Goal: Task Accomplishment & Management: Manage account settings

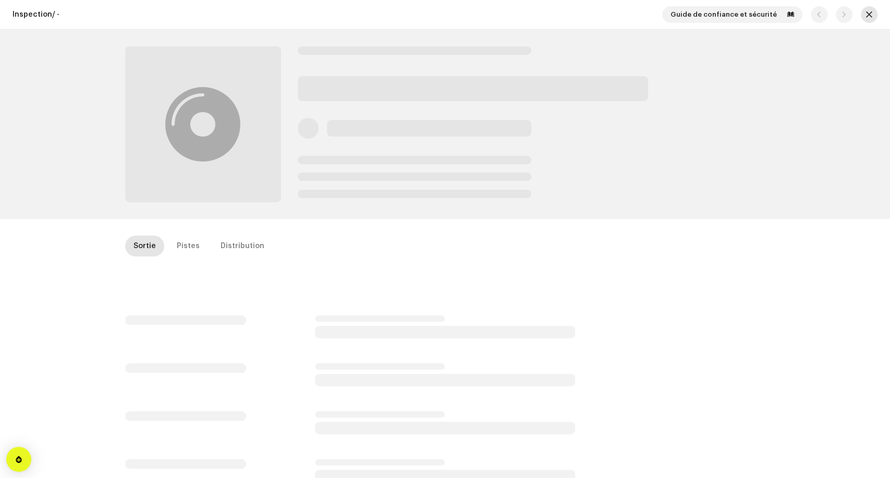
click at [869, 14] on button "button" at bounding box center [869, 14] width 17 height 17
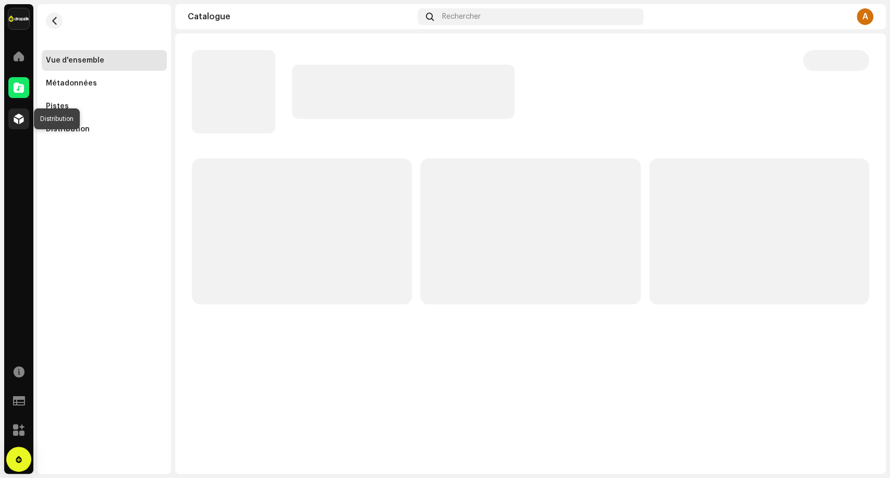
click at [18, 119] on span at bounding box center [19, 119] width 10 height 8
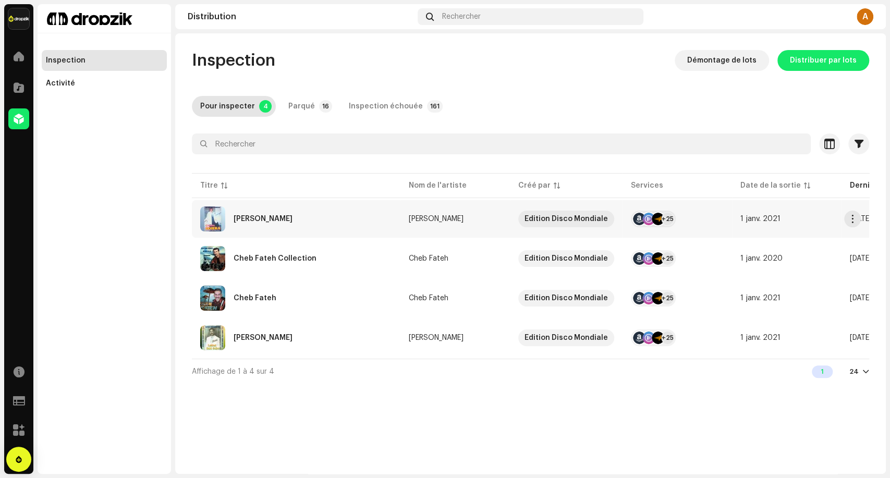
click at [338, 214] on div "[PERSON_NAME]" at bounding box center [296, 218] width 192 height 25
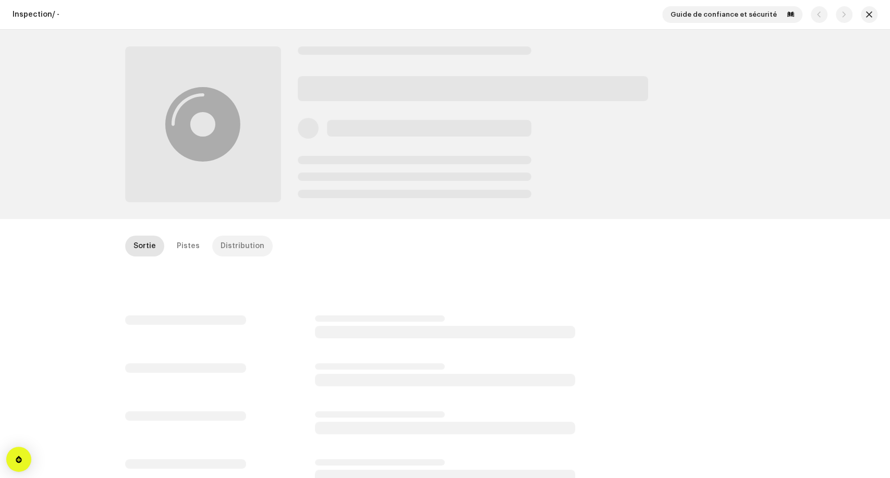
click at [233, 243] on div "Distribution" at bounding box center [243, 246] width 44 height 21
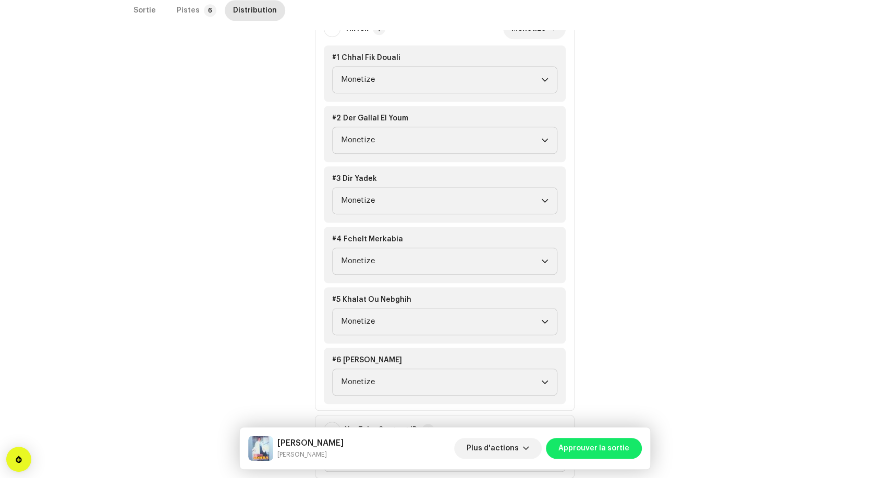
scroll to position [647, 0]
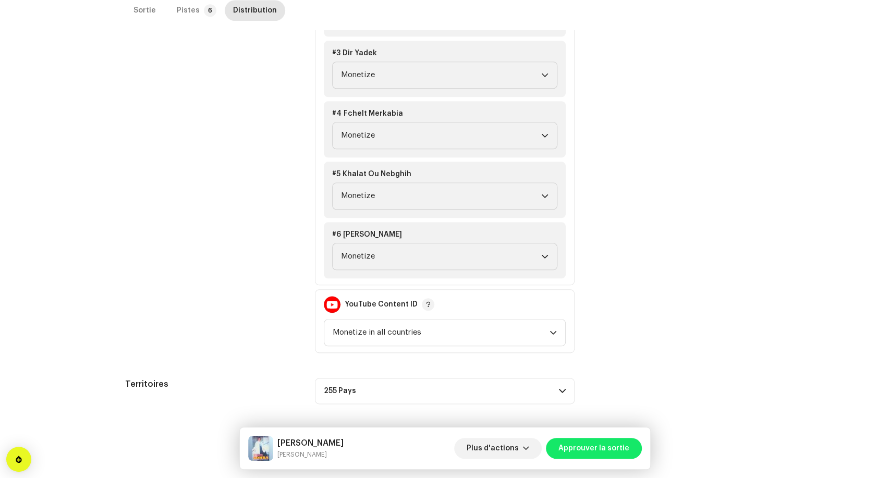
click at [590, 435] on div "Cheba Zohra Cheba Zohra Plus d'actions Approuver la sortie" at bounding box center [445, 448] width 411 height 42
click at [606, 456] on span "Approuver la sortie" at bounding box center [593, 448] width 71 height 21
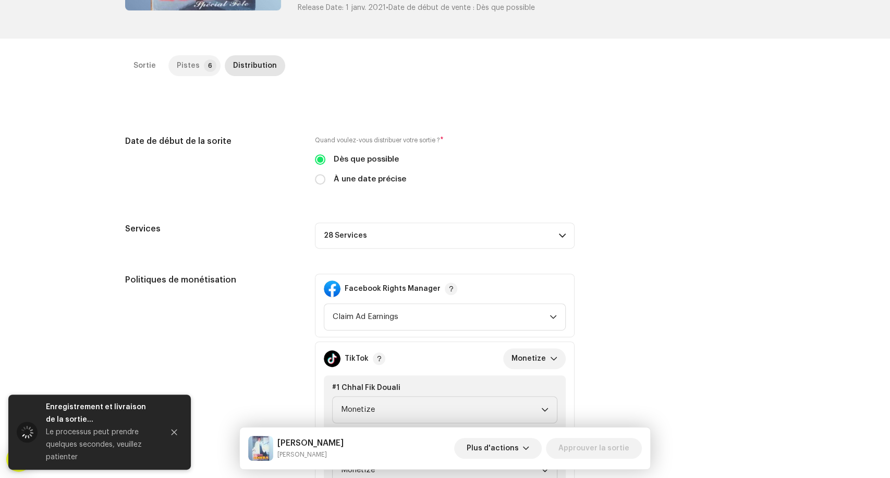
scroll to position [184, 0]
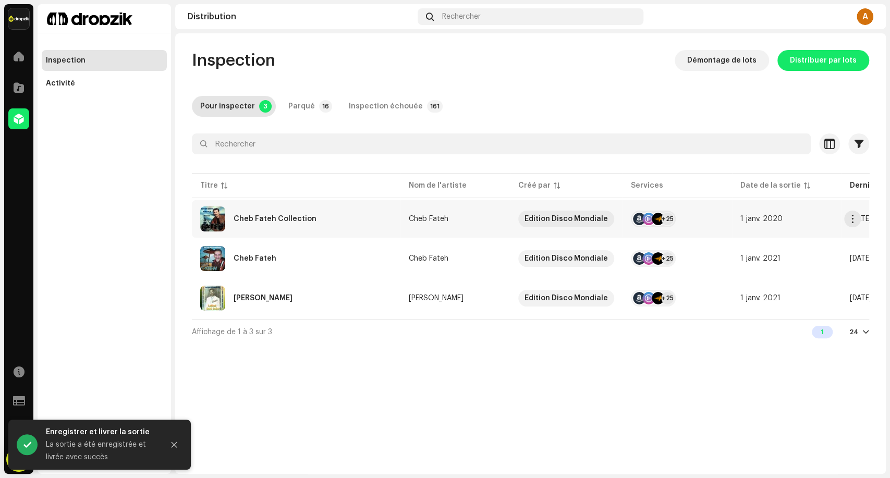
click at [317, 213] on div "Cheb Fateh Collection" at bounding box center [296, 218] width 192 height 25
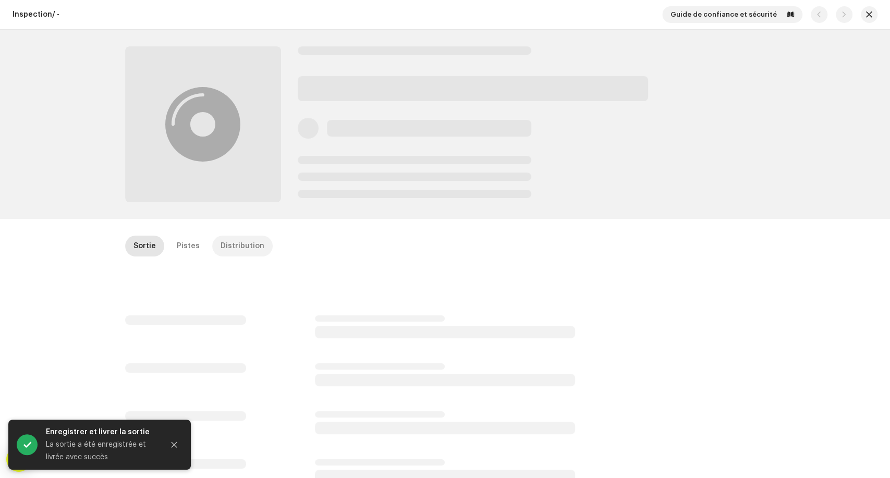
click at [252, 251] on div "Distribution" at bounding box center [243, 246] width 44 height 21
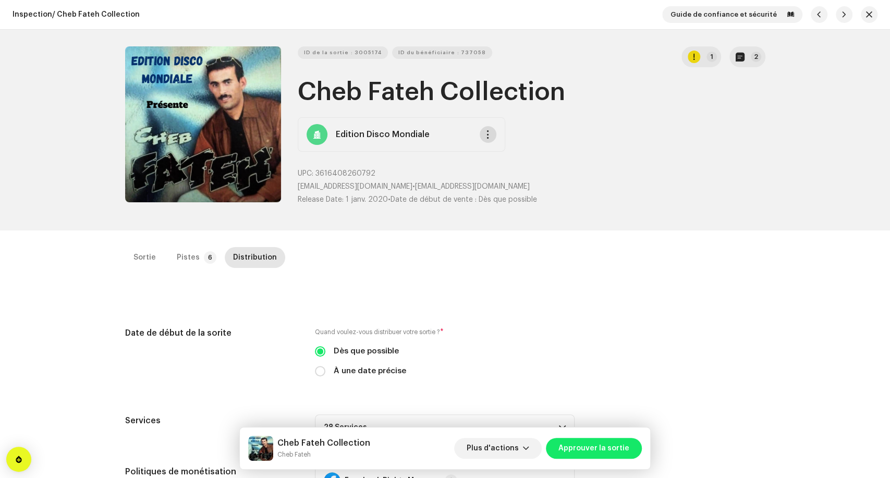
click at [482, 129] on button "button" at bounding box center [488, 134] width 17 height 17
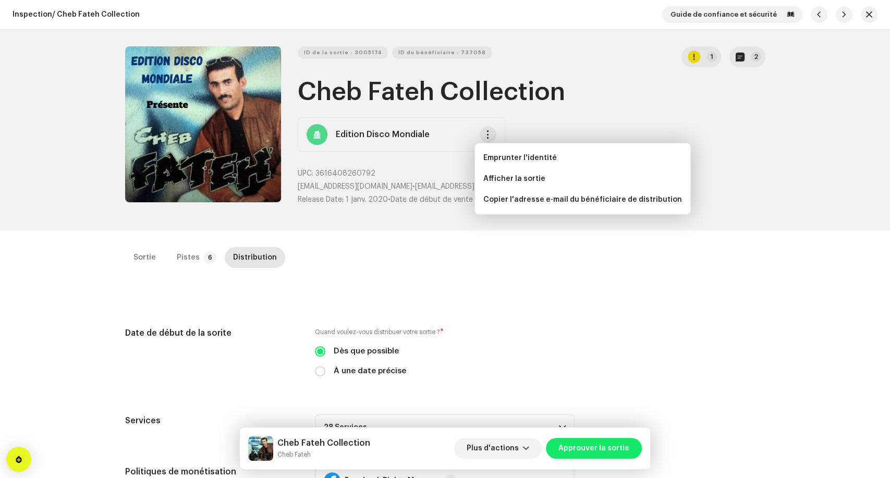
click at [392, 252] on div "Sortie Pistes 6 Distribution" at bounding box center [445, 257] width 640 height 21
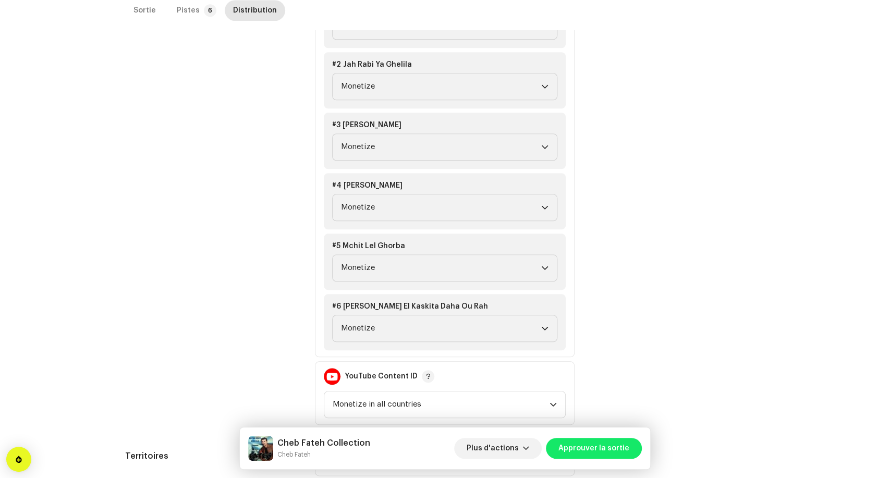
scroll to position [647, 0]
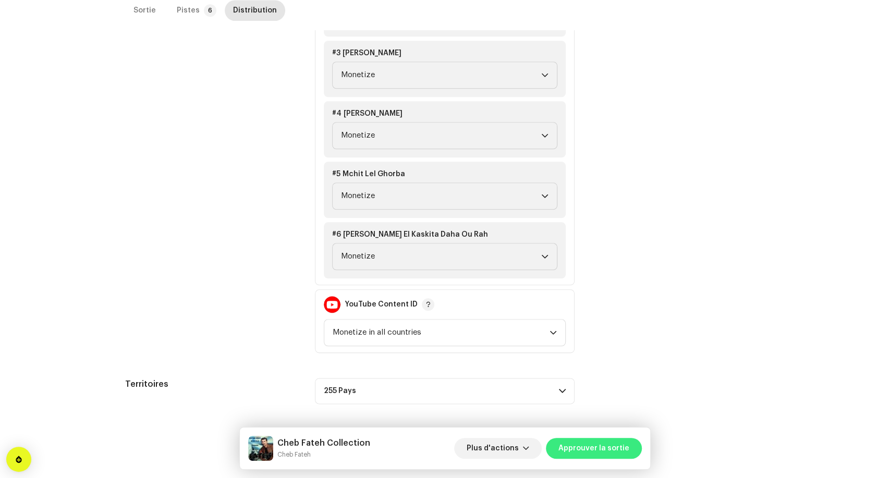
click at [616, 452] on span "Approuver la sortie" at bounding box center [593, 448] width 71 height 21
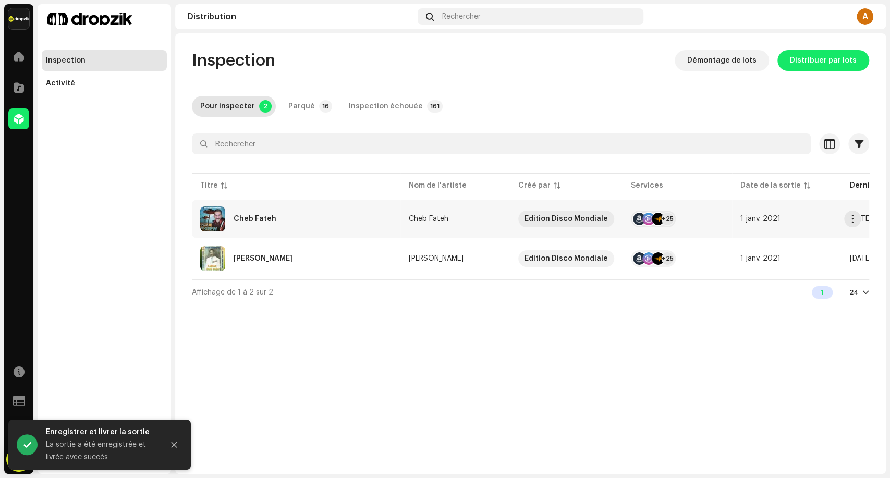
click at [342, 226] on div "Cheb Fateh" at bounding box center [296, 218] width 192 height 25
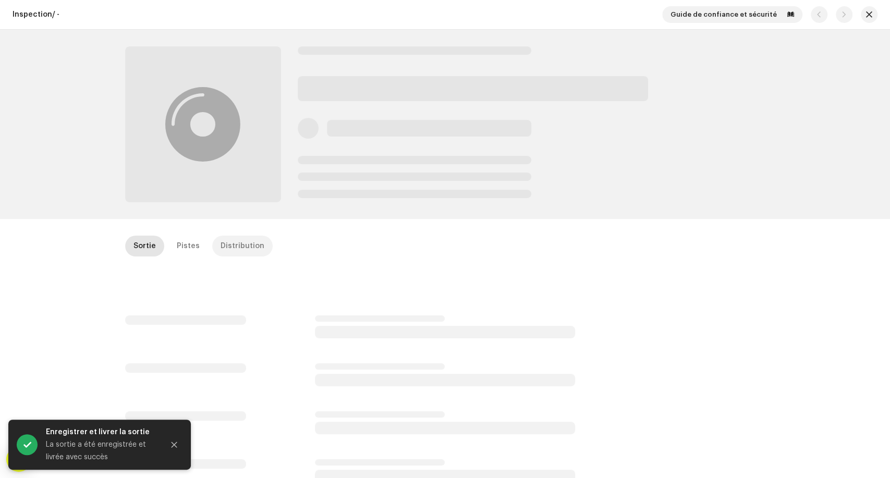
click at [238, 241] on div "Distribution" at bounding box center [243, 246] width 44 height 21
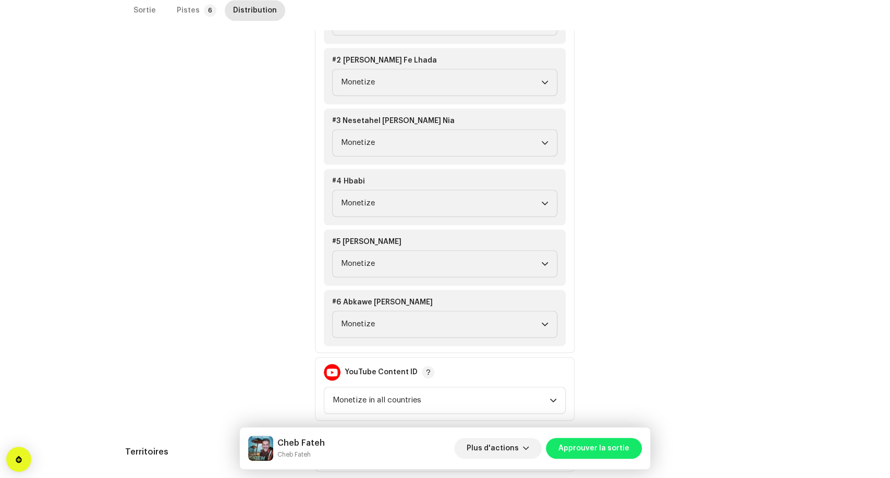
scroll to position [647, 0]
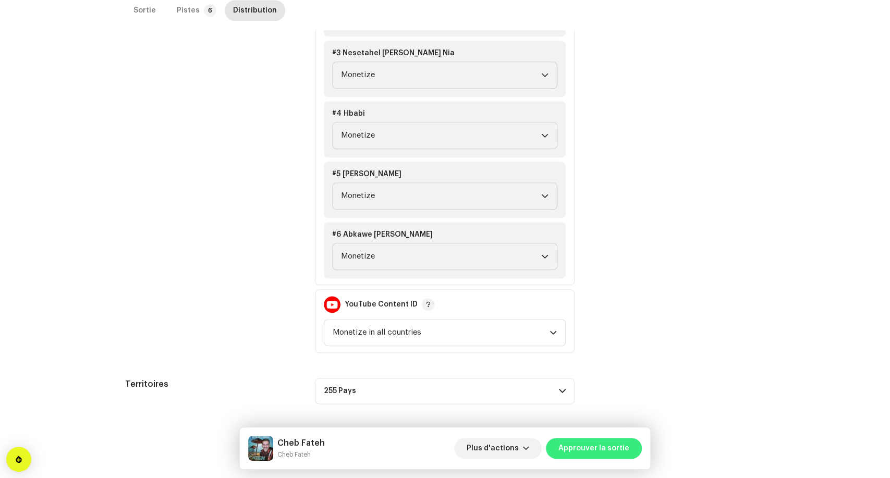
click at [609, 455] on span "Approuver la sortie" at bounding box center [593, 448] width 71 height 21
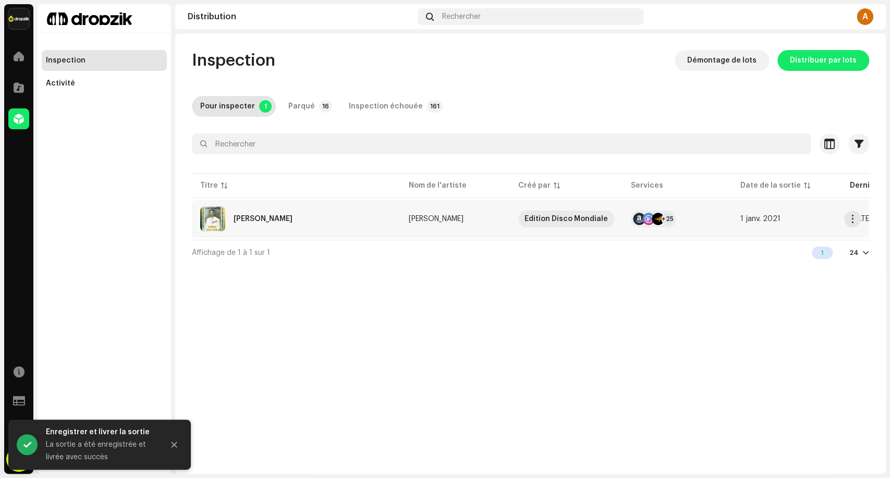
click at [352, 210] on div "[PERSON_NAME]" at bounding box center [296, 218] width 192 height 25
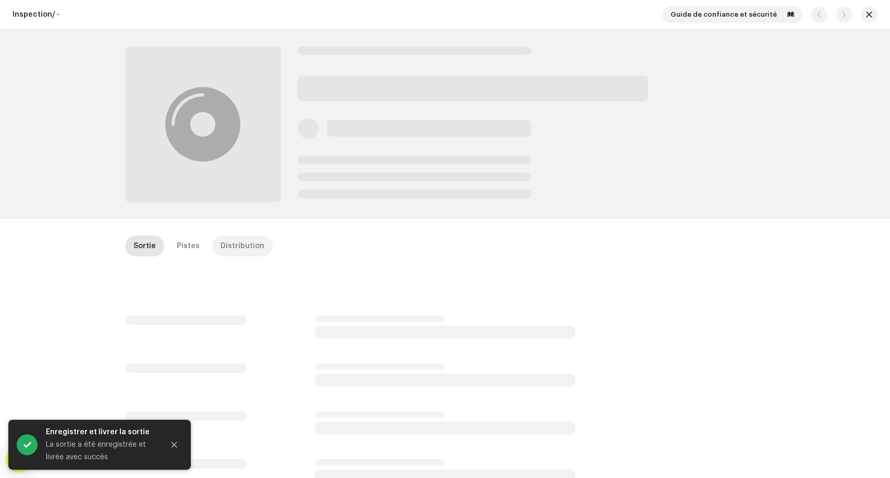
click at [238, 247] on div "Distribution" at bounding box center [243, 246] width 44 height 21
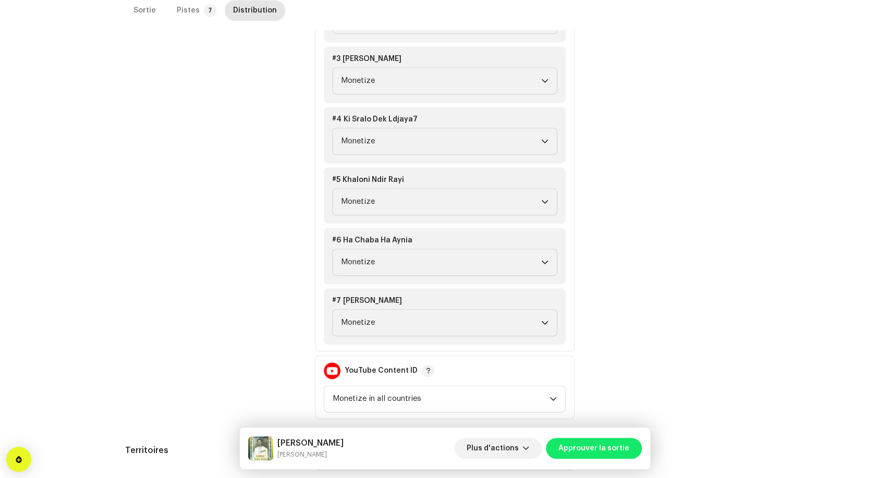
scroll to position [708, 0]
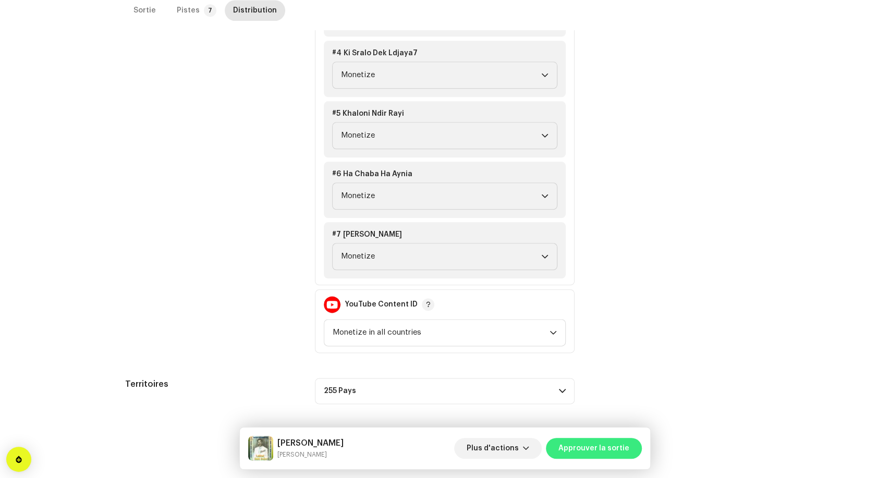
click at [609, 452] on span "Approuver la sortie" at bounding box center [593, 448] width 71 height 21
